Goal: Check status: Check status

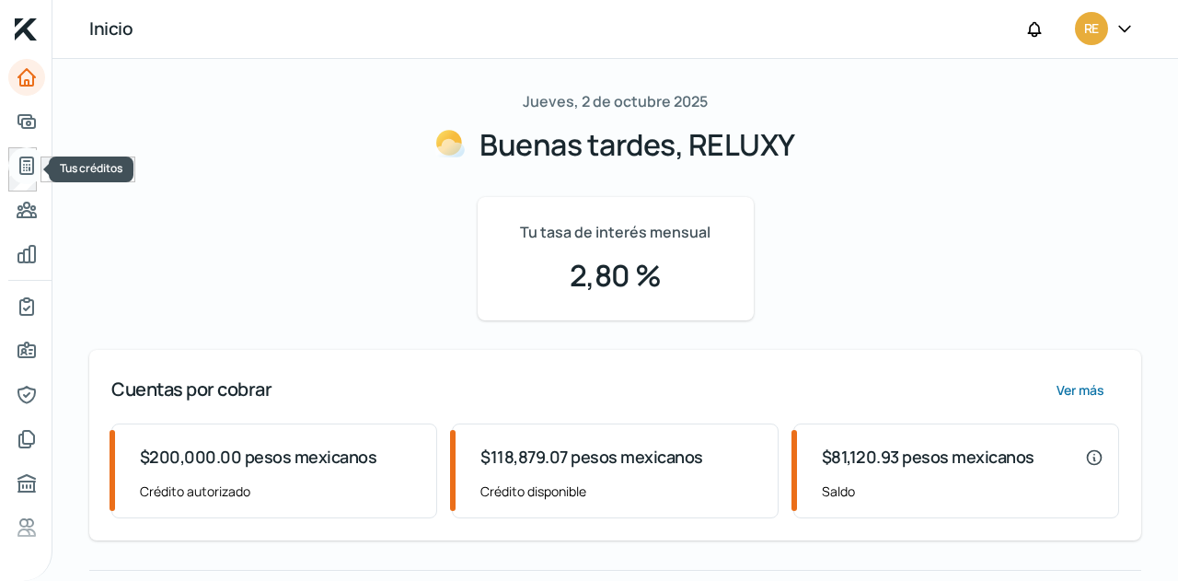
click at [24, 168] on icon "Tus créditos" at bounding box center [27, 166] width 22 height 22
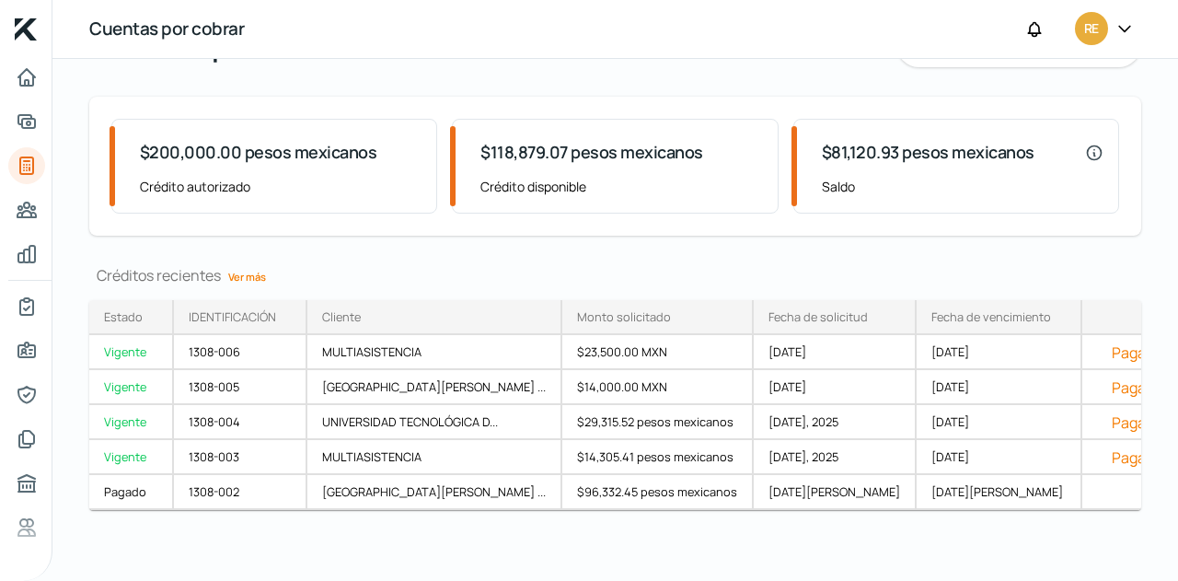
scroll to position [102, 0]
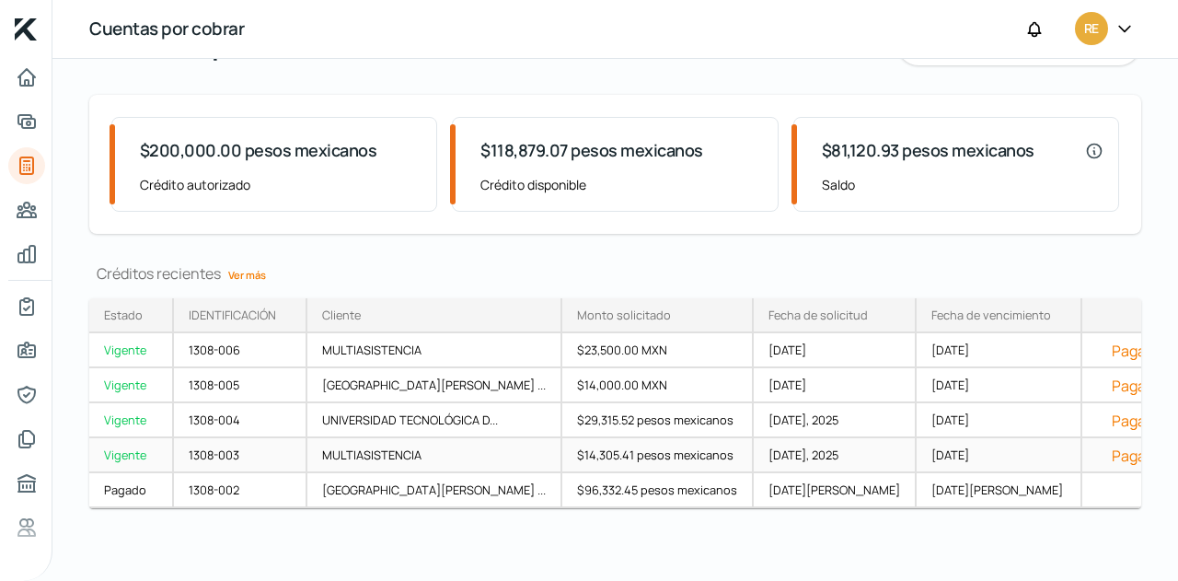
click at [400, 446] on font "MULTIASISTENCIA" at bounding box center [371, 454] width 99 height 17
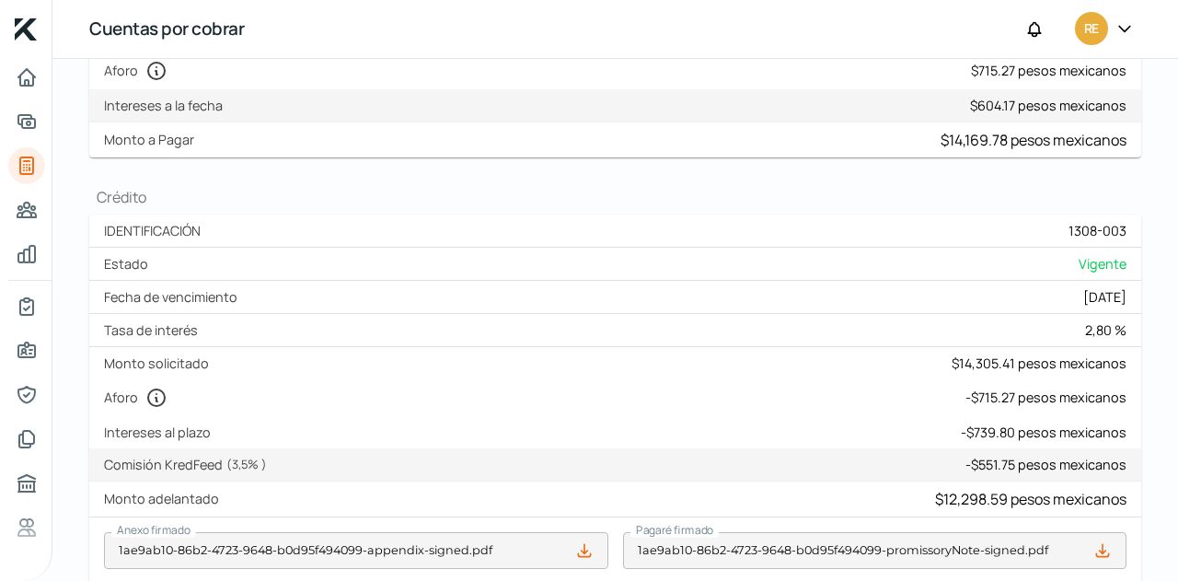
scroll to position [257, 0]
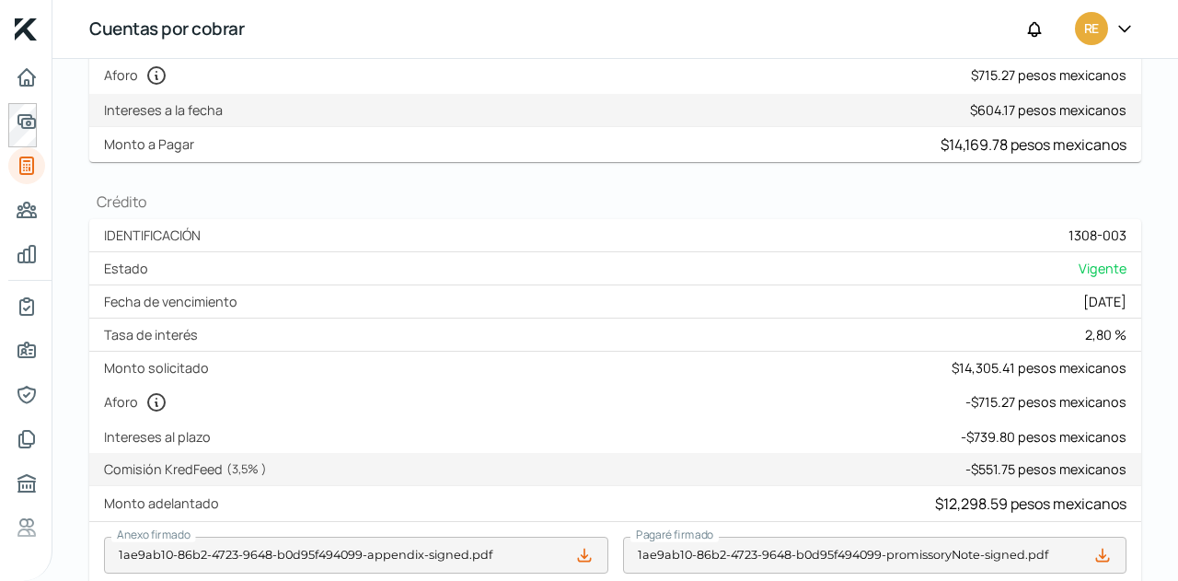
click at [40, 113] on body "Inicio | KredFeed Cuentas por cobrar RE Regresar [DATE] MULTIASISTENCIA Vigente…" at bounding box center [589, 290] width 1178 height 581
drag, startPoint x: 583, startPoint y: 275, endPoint x: 333, endPoint y: 14, distance: 361.9
click at [333, 14] on div "Cuentas por cobrar RE Regresar [DATE] MULTIASISTENCIA Vigente ¿Cómo registrar c…" at bounding box center [614, 290] width 1125 height 581
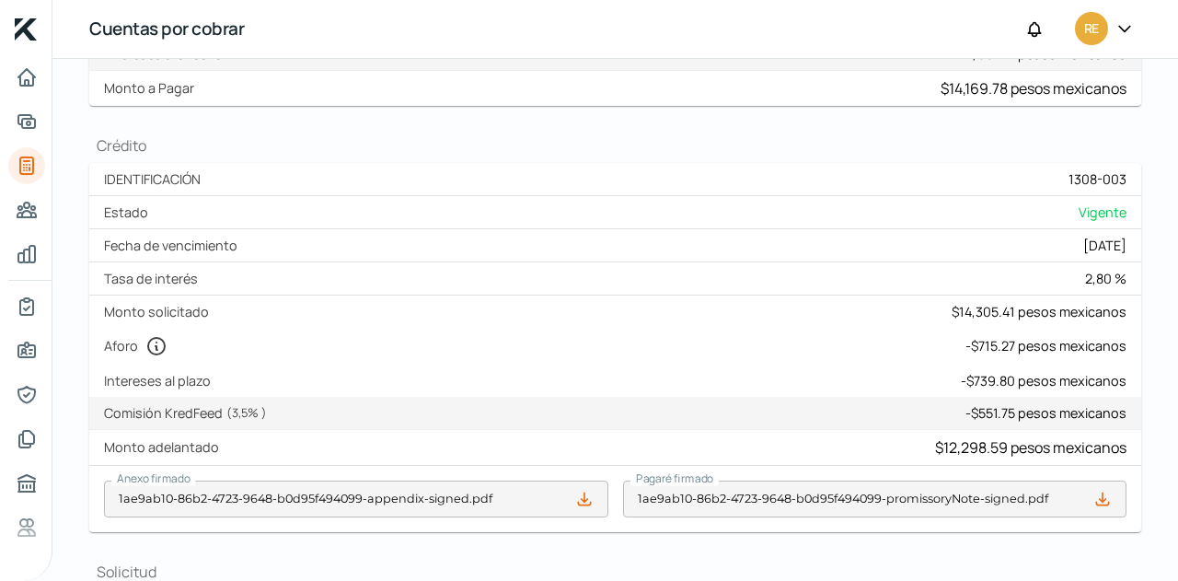
scroll to position [320, 0]
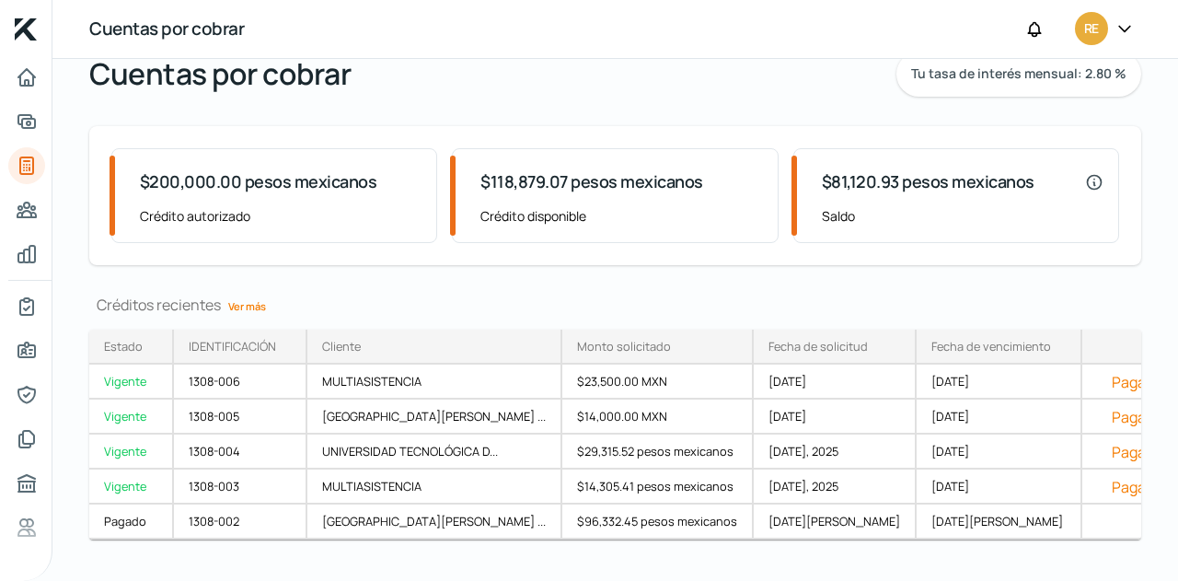
scroll to position [110, 0]
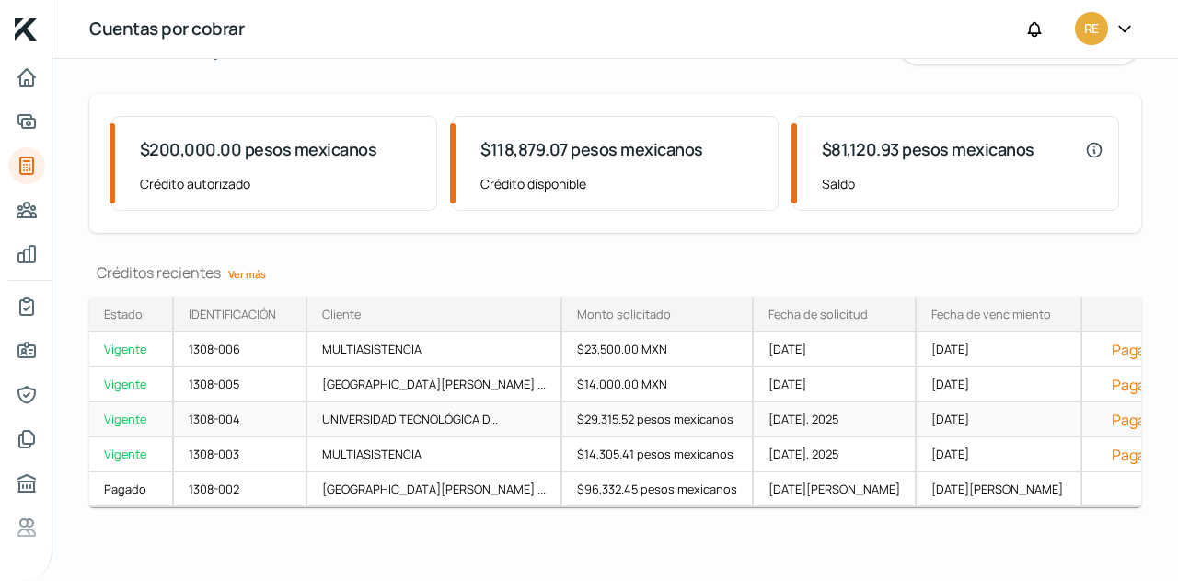
click at [577, 413] on font "$29,315.52 pesos mexicanos" at bounding box center [655, 418] width 156 height 17
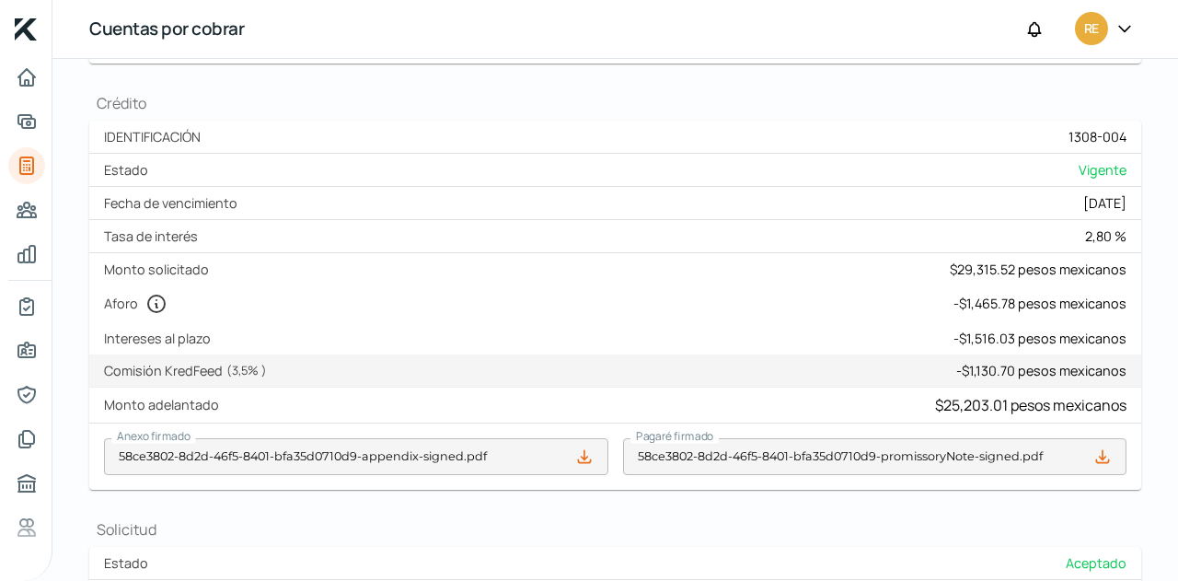
scroll to position [356, 0]
